Goal: Find specific page/section: Find specific page/section

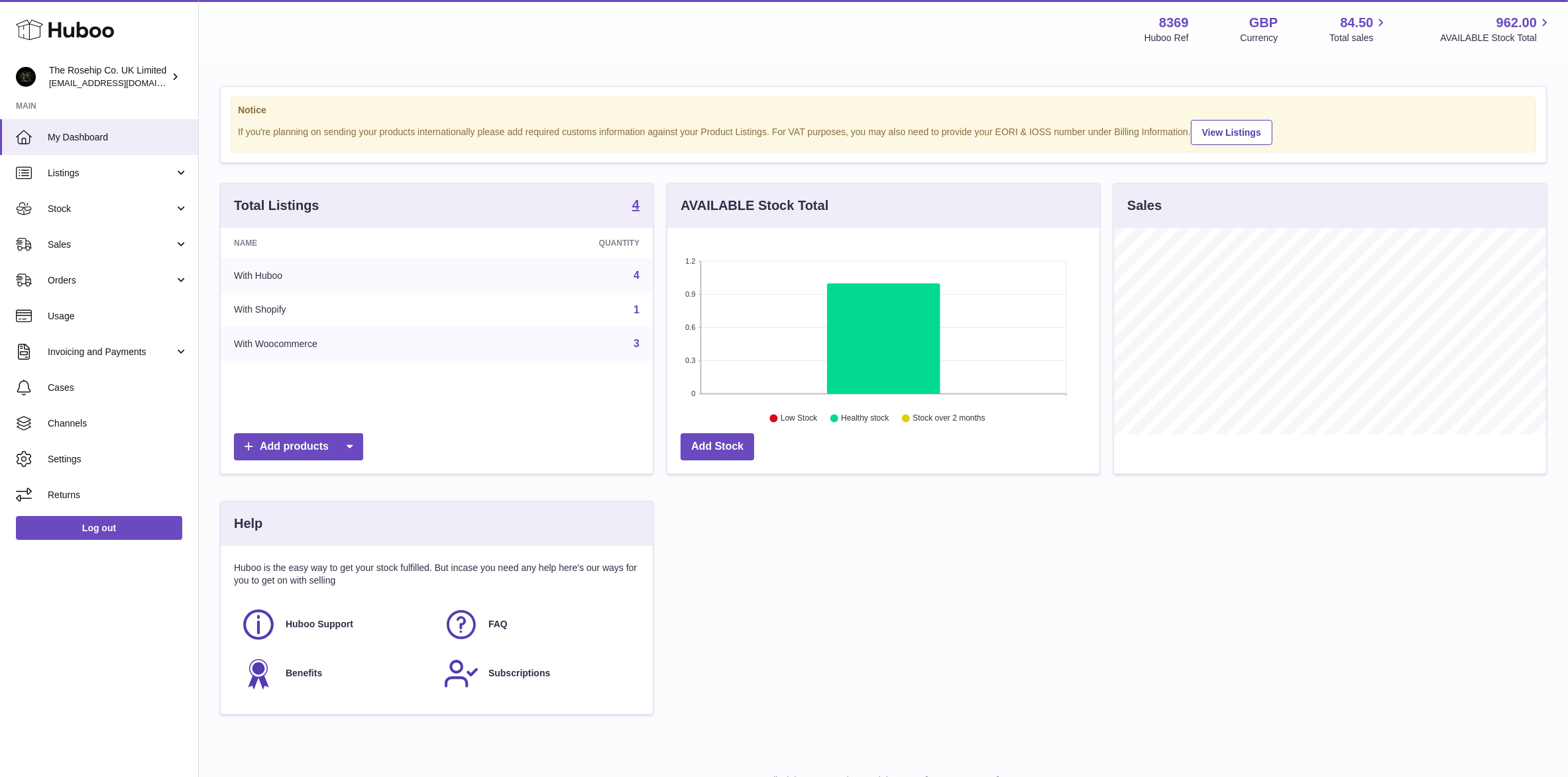
scroll to position [206, 432]
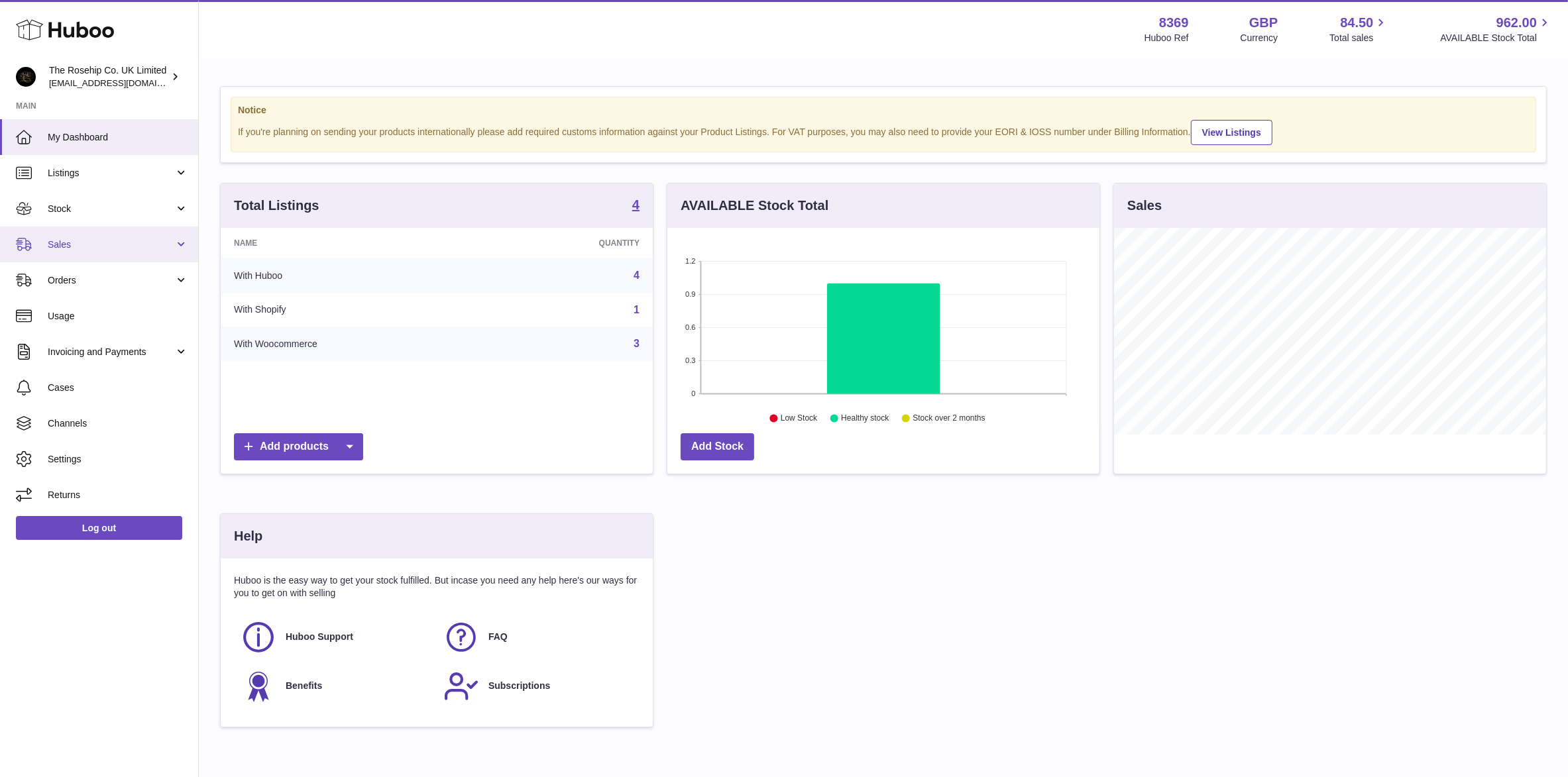
click at [70, 242] on span "Sales" at bounding box center [111, 244] width 127 height 12
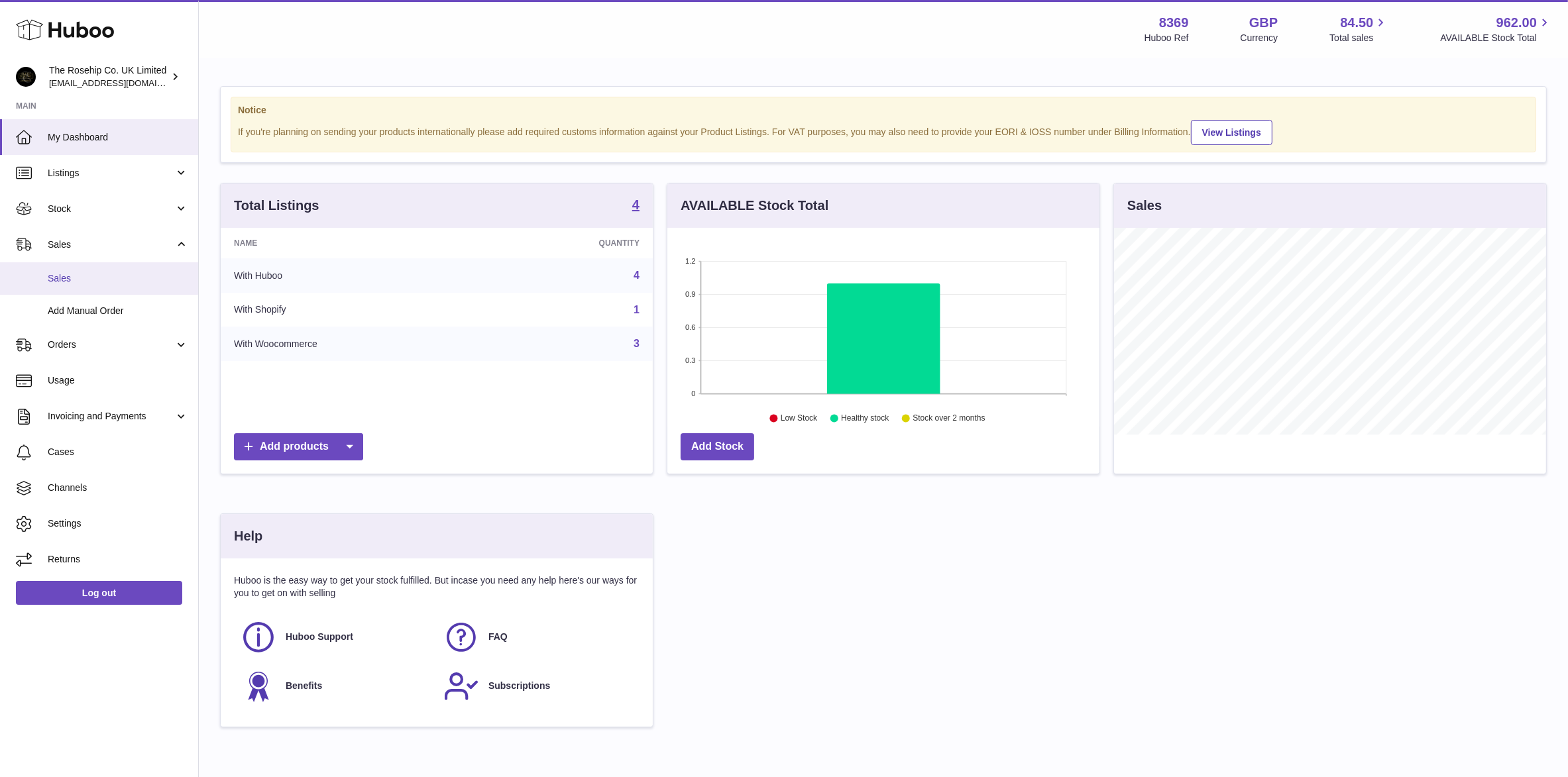
click at [94, 278] on span "Sales" at bounding box center [119, 278] width 141 height 12
